Goal: Navigation & Orientation: Find specific page/section

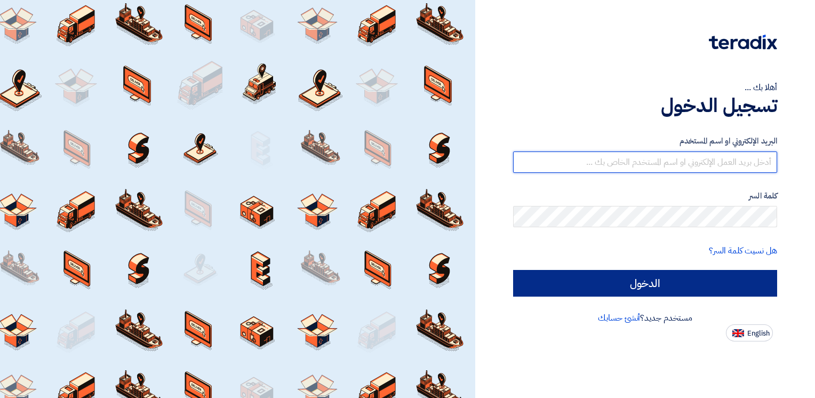
type input "[EMAIL_ADDRESS][DOMAIN_NAME]"
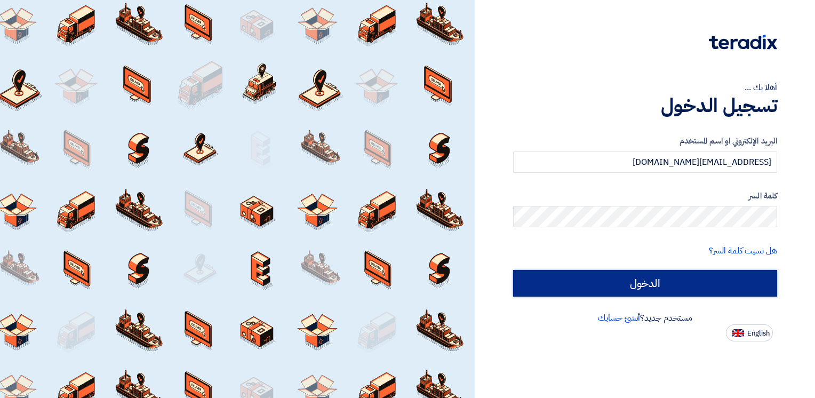
click at [650, 287] on input "الدخول" at bounding box center [645, 283] width 264 height 27
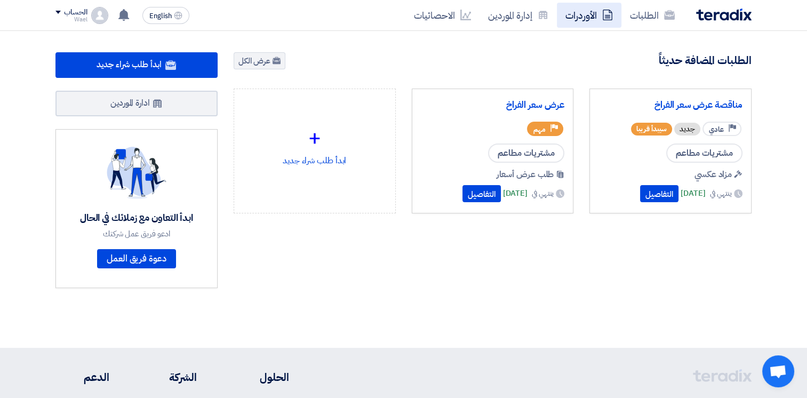
click at [583, 12] on link "الأوردرات" at bounding box center [589, 15] width 64 height 25
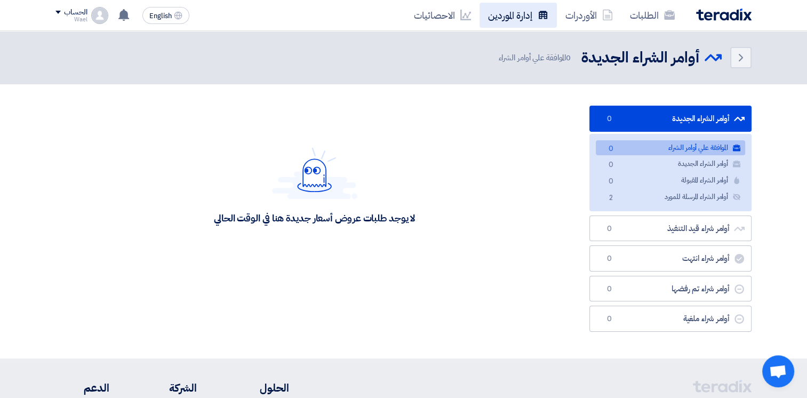
click at [529, 18] on link "إدارة الموردين" at bounding box center [517, 15] width 77 height 25
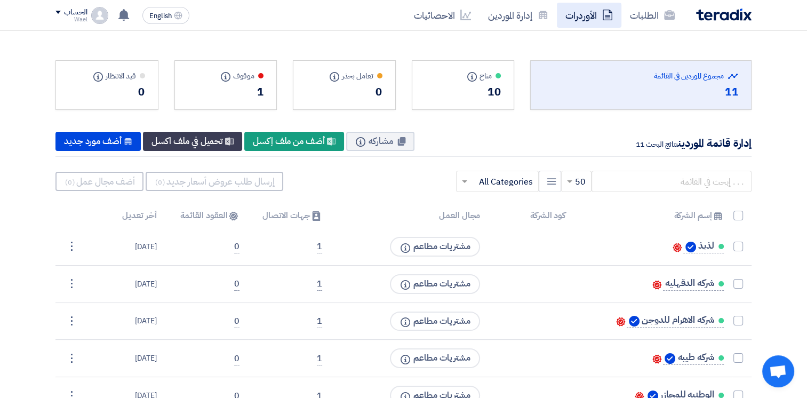
click at [584, 16] on link "الأوردرات" at bounding box center [589, 15] width 64 height 25
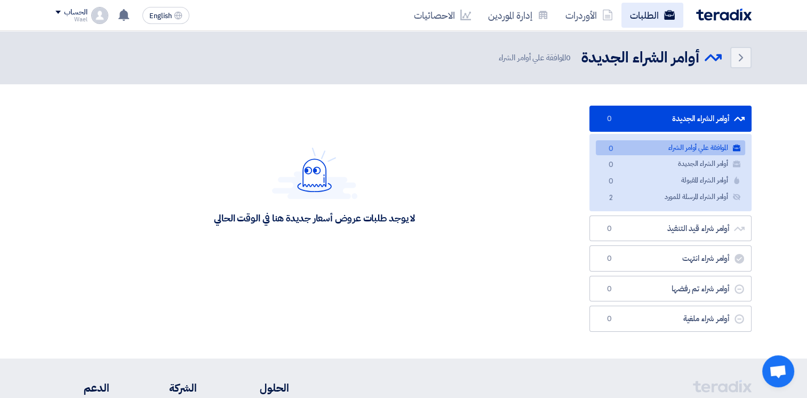
click at [652, 13] on link "الطلبات" at bounding box center [652, 15] width 62 height 25
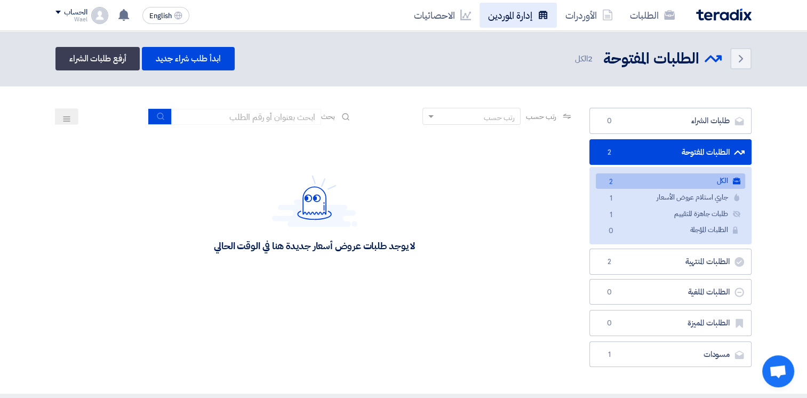
click at [512, 20] on link "إدارة الموردين" at bounding box center [517, 15] width 77 height 25
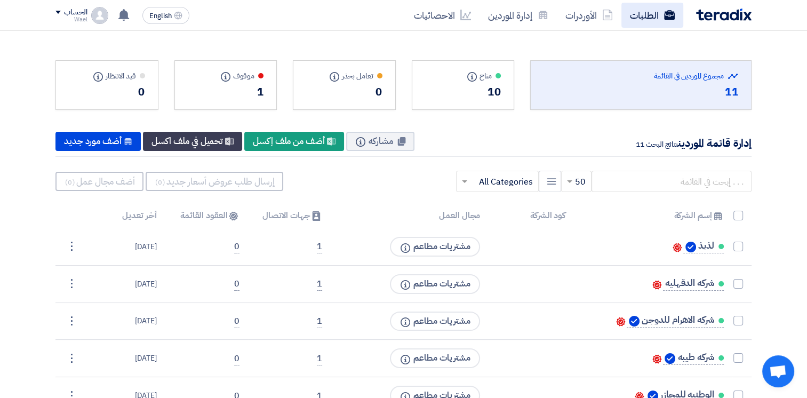
click at [649, 18] on link "الطلبات" at bounding box center [652, 15] width 62 height 25
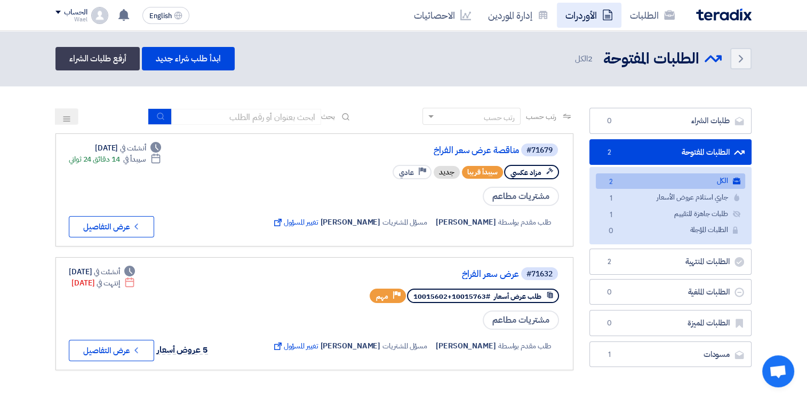
click at [585, 14] on link "الأوردرات" at bounding box center [589, 15] width 64 height 25
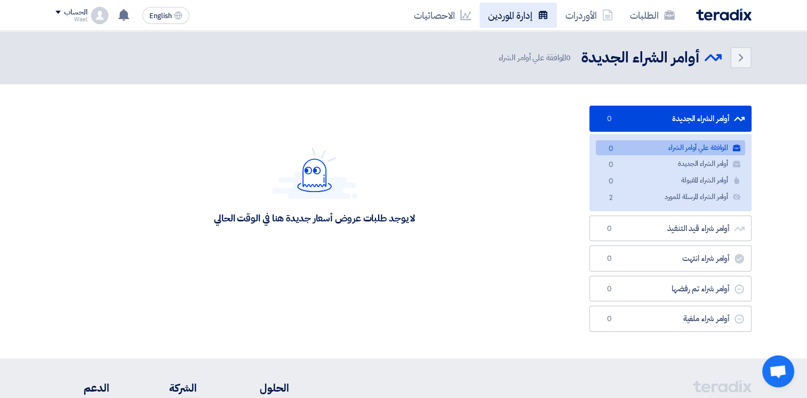
click at [520, 18] on link "إدارة الموردين" at bounding box center [517, 15] width 77 height 25
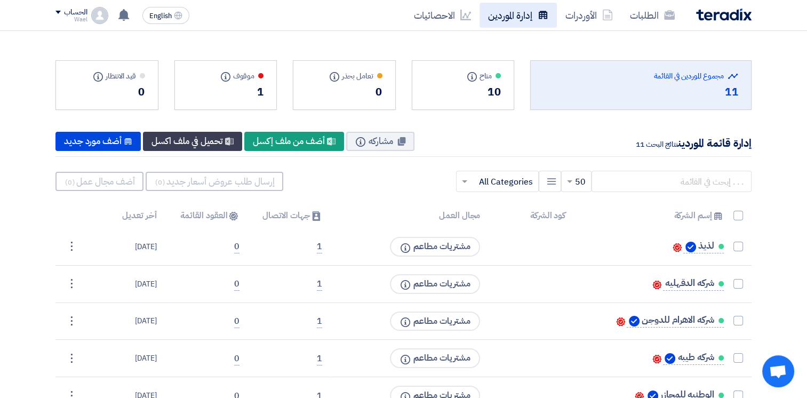
click at [504, 18] on link "إدارة الموردين" at bounding box center [517, 15] width 77 height 25
click at [502, 18] on link "إدارة الموردين" at bounding box center [517, 15] width 77 height 25
click at [439, 17] on link "الاحصائيات" at bounding box center [442, 15] width 74 height 25
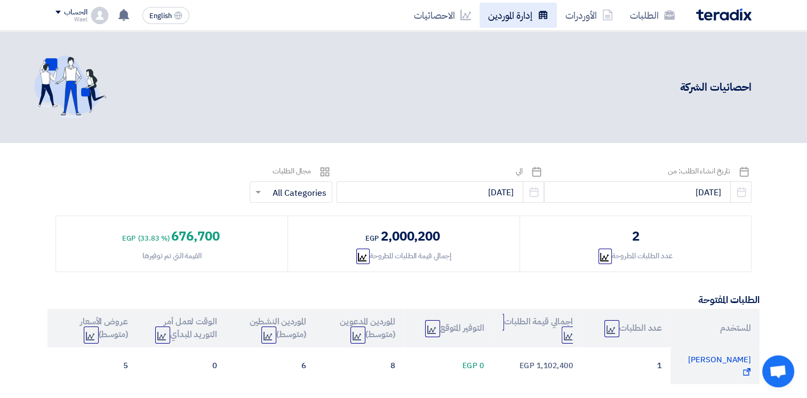
click at [512, 18] on link "إدارة الموردين" at bounding box center [517, 15] width 77 height 25
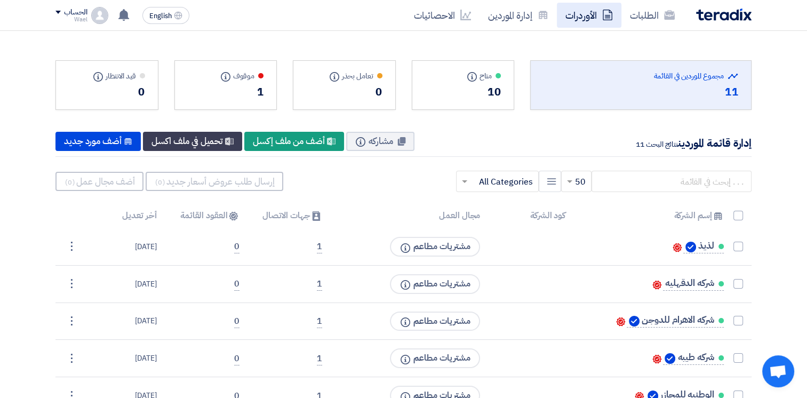
click at [592, 15] on link "الأوردرات" at bounding box center [589, 15] width 64 height 25
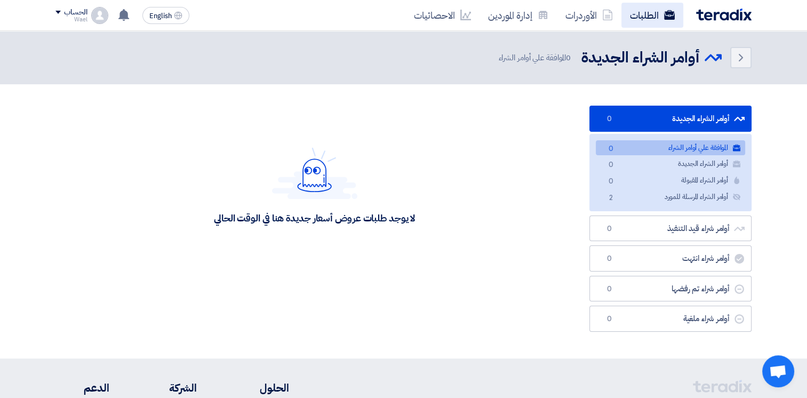
click at [644, 3] on link "الطلبات" at bounding box center [652, 15] width 62 height 25
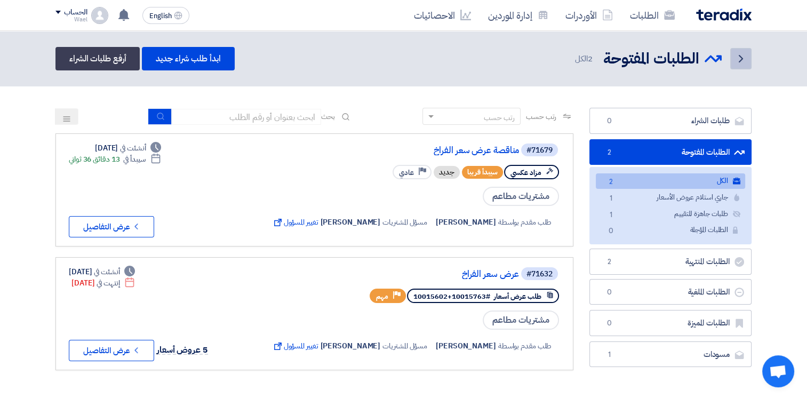
click at [744, 54] on icon "Back" at bounding box center [740, 58] width 13 height 13
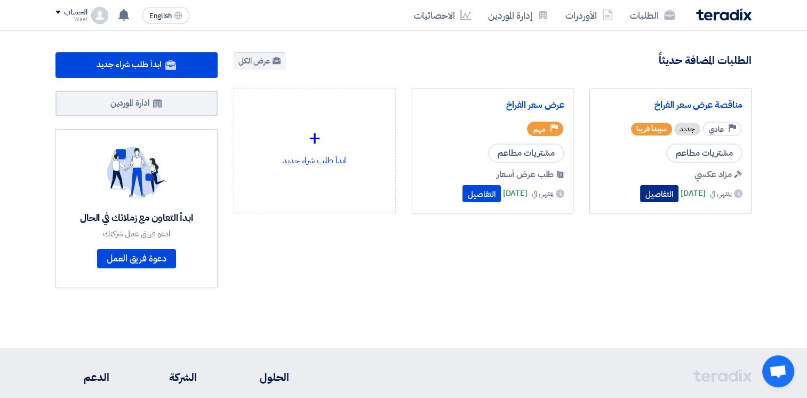
click at [640, 193] on button "التفاصيل" at bounding box center [659, 193] width 38 height 17
